Goal: Communication & Community: Answer question/provide support

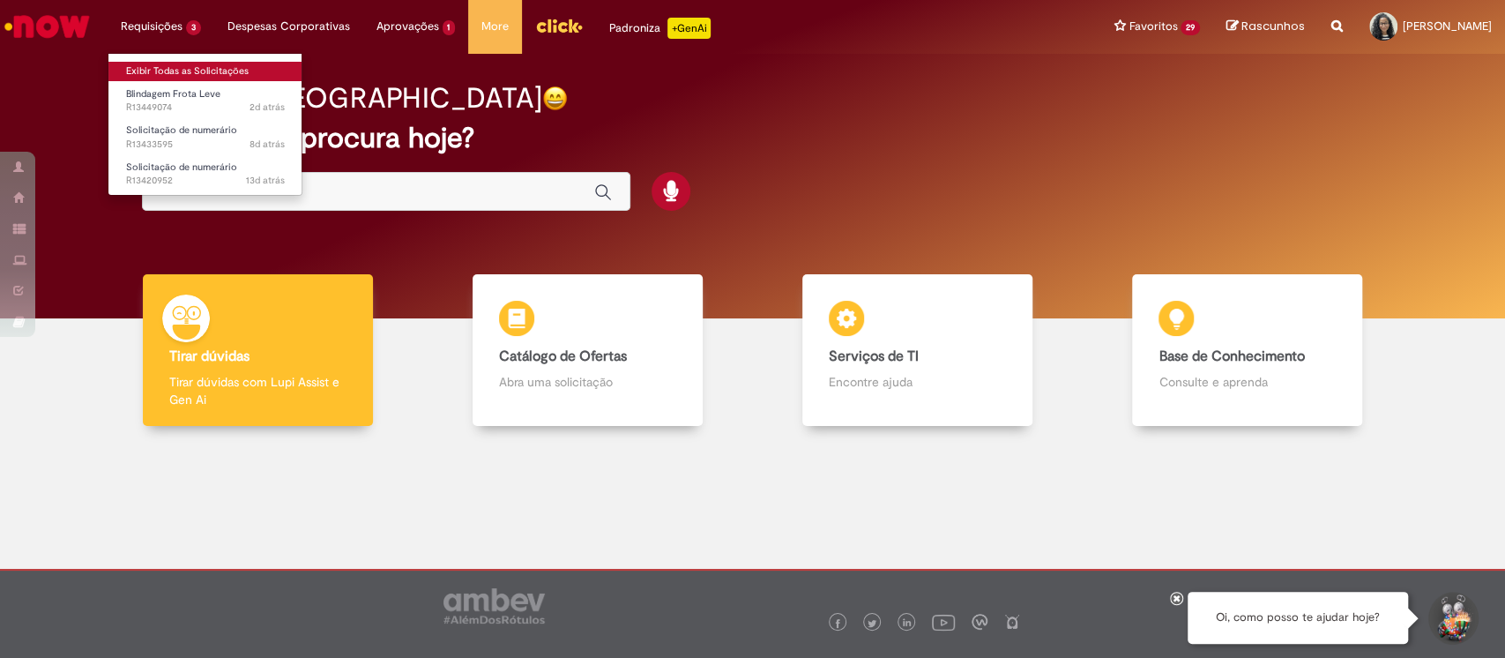
click at [235, 72] on link "Exibir Todas as Solicitações" at bounding box center [205, 71] width 194 height 19
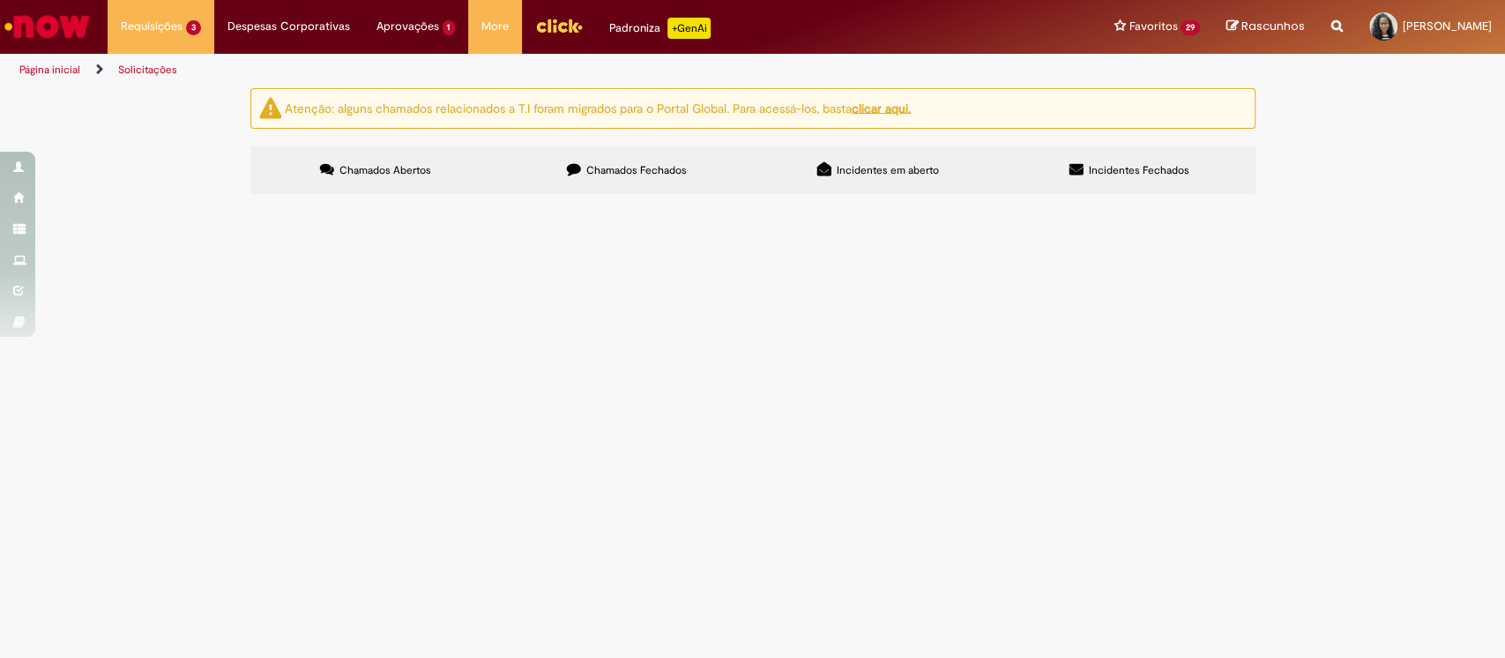
click at [0, 0] on span "Olá, tudo bem? Pfvr realizar o cadastro do condutor indicado. Obrigada!" at bounding box center [0, 0] width 0 height 0
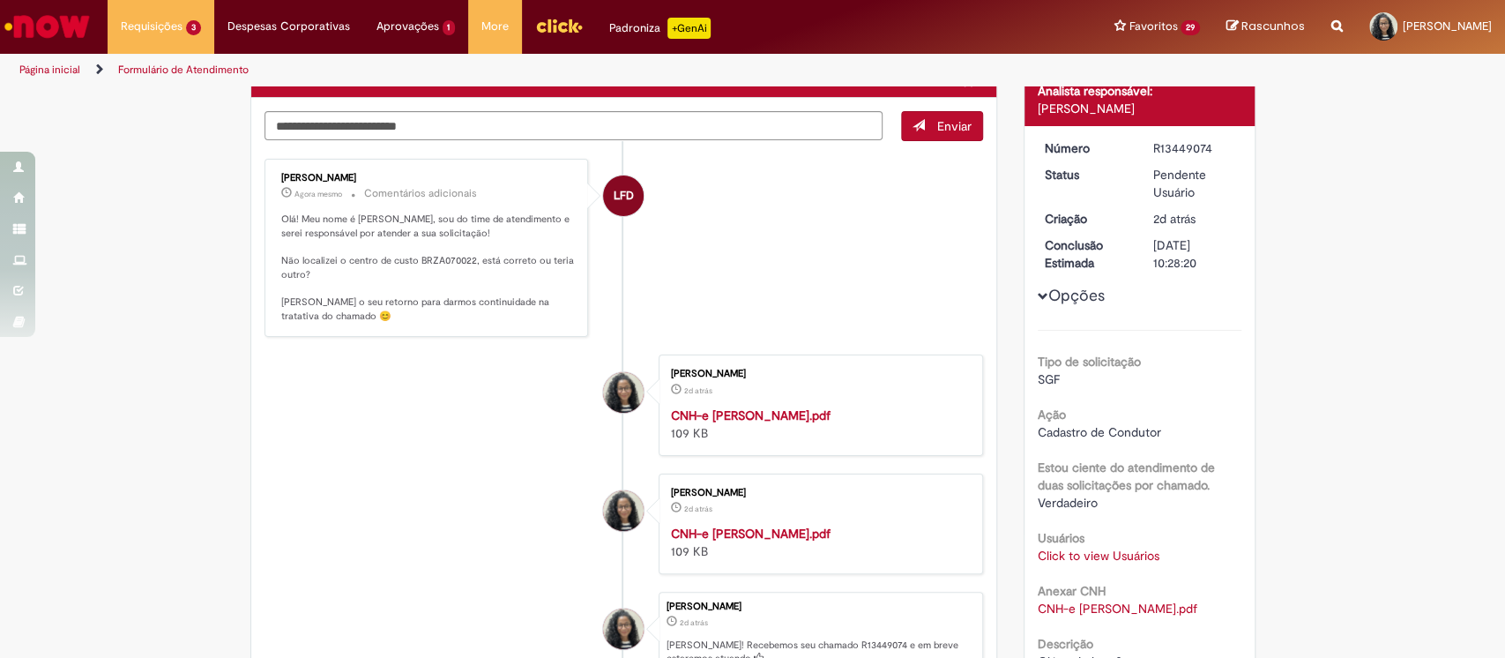
scroll to position [117, 0]
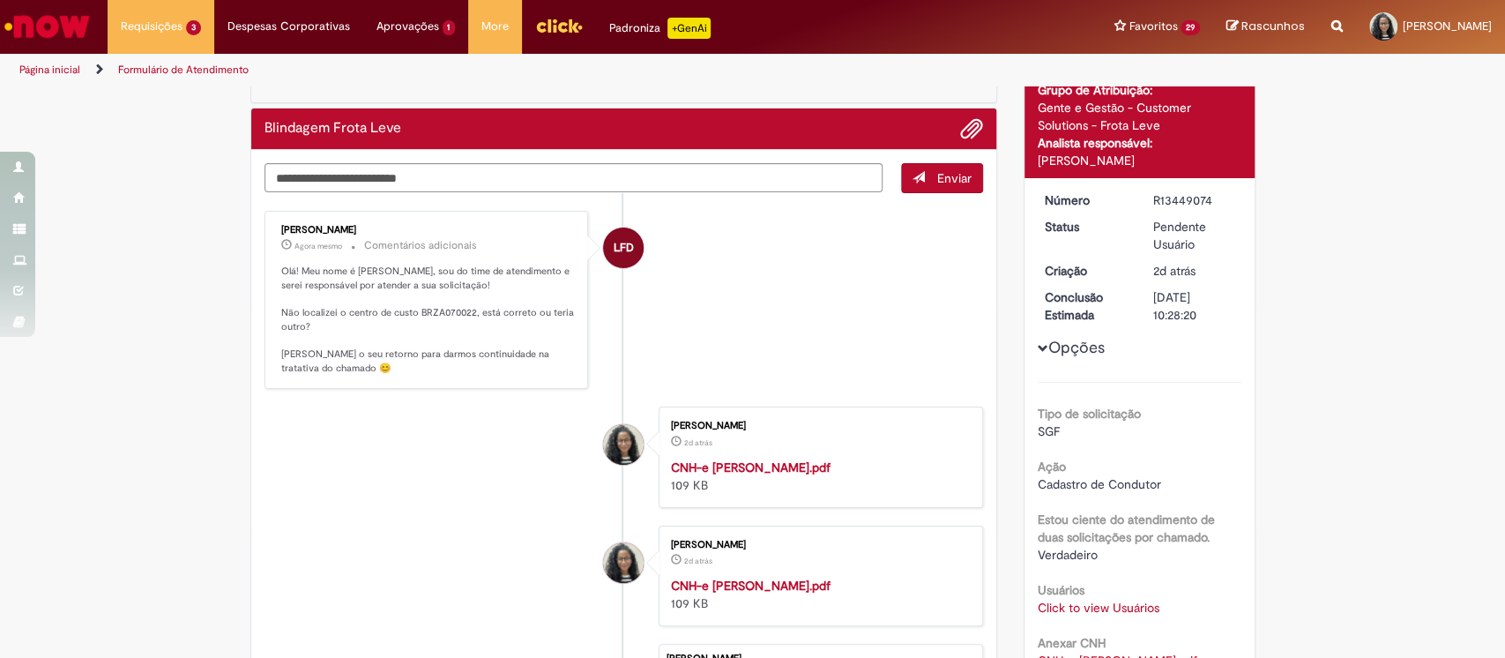
click at [406, 584] on li "[PERSON_NAME] 2d atrás 2 dias atrás CNH-e Luiz.pdf 109 KB" at bounding box center [623, 575] width 719 height 100
click at [406, 163] on textarea "Digite sua mensagem aqui..." at bounding box center [573, 178] width 619 height 30
click at [406, 181] on textarea "Digite sua mensagem aqui..." at bounding box center [573, 178] width 619 height 30
paste textarea "**********"
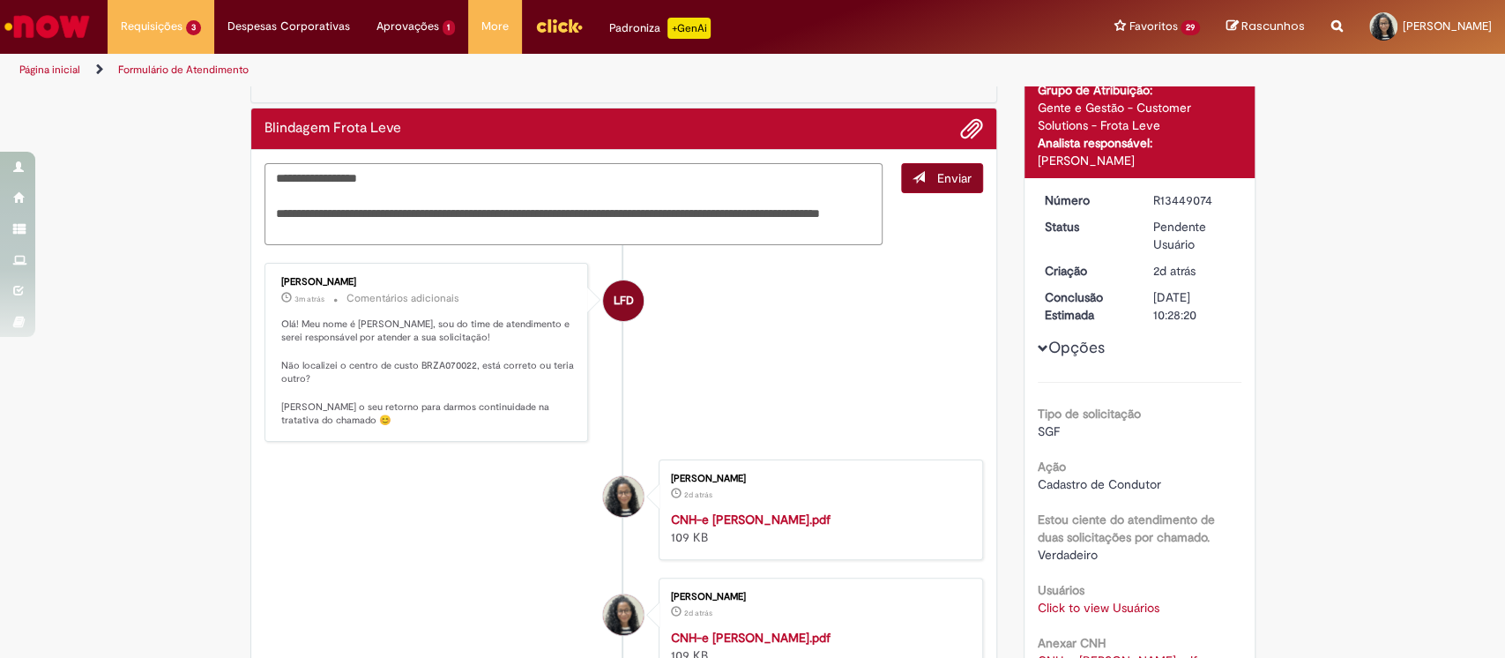
type textarea "**********"
click at [937, 181] on span "Enviar" at bounding box center [954, 178] width 34 height 16
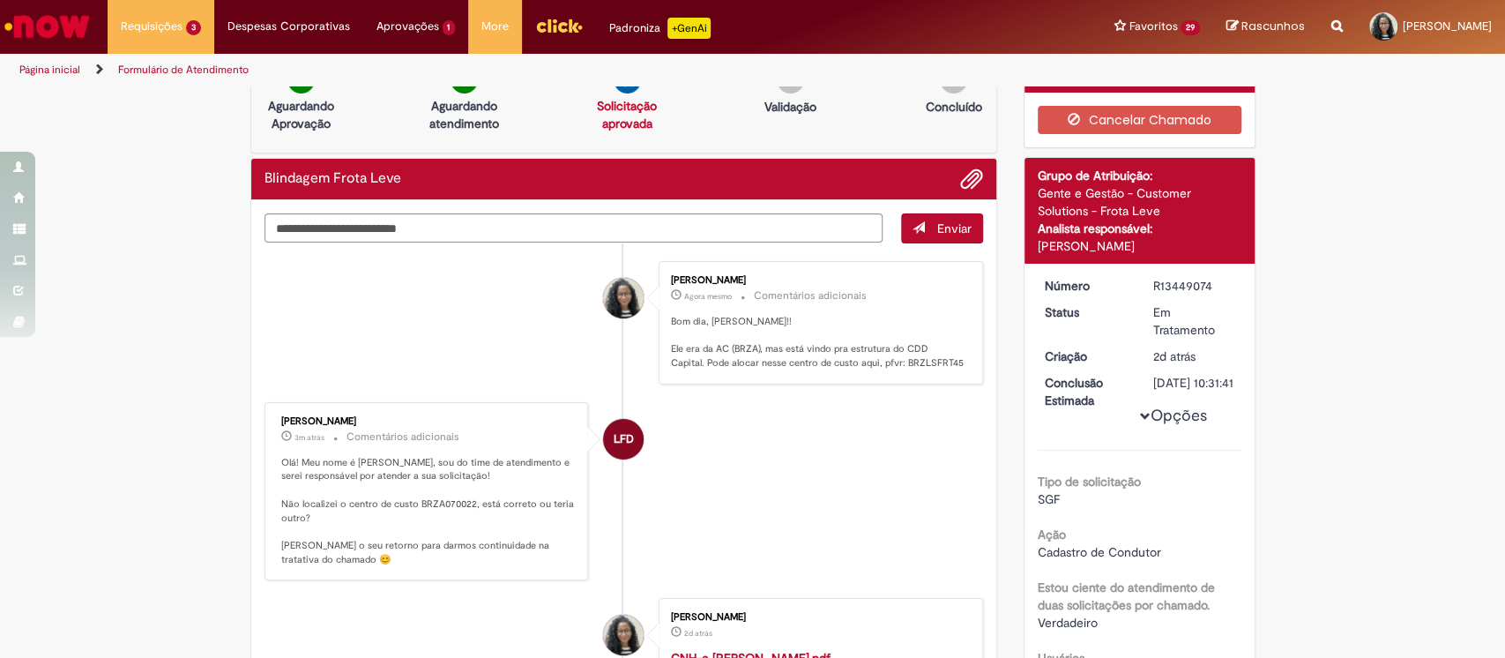
scroll to position [0, 0]
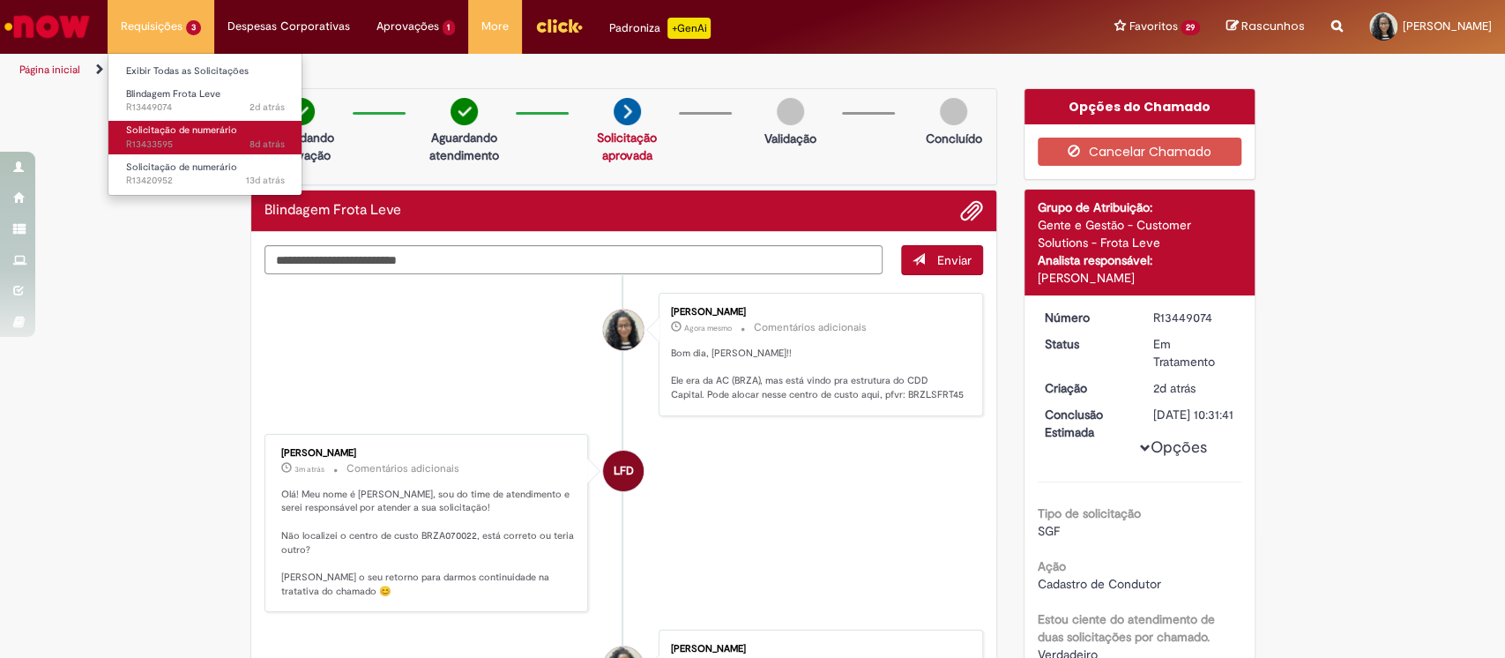
click at [219, 129] on span "Solicitação de numerário" at bounding box center [181, 129] width 111 height 13
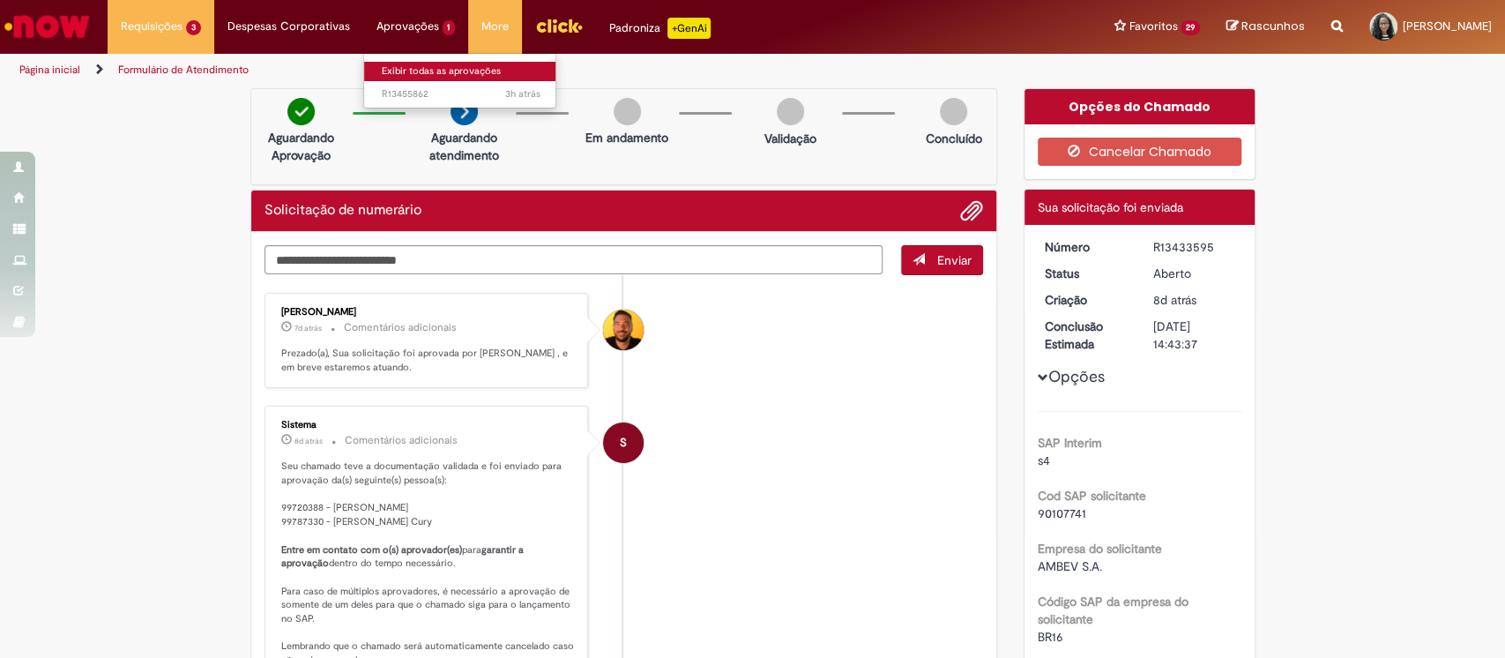
click at [472, 65] on link "Exibir todas as aprovações" at bounding box center [461, 71] width 194 height 19
